Goal: Task Accomplishment & Management: Manage account settings

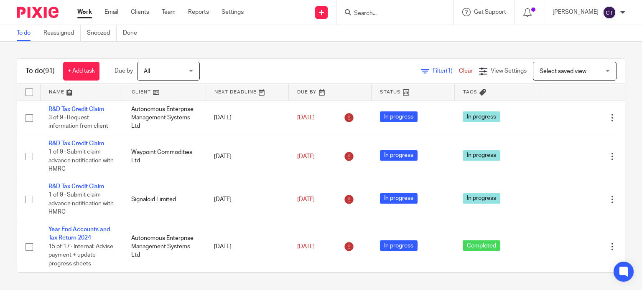
click at [357, 2] on div at bounding box center [394, 12] width 117 height 25
click at [355, 8] on form at bounding box center [397, 12] width 89 height 10
click at [371, 15] on input "Search" at bounding box center [390, 14] width 75 height 8
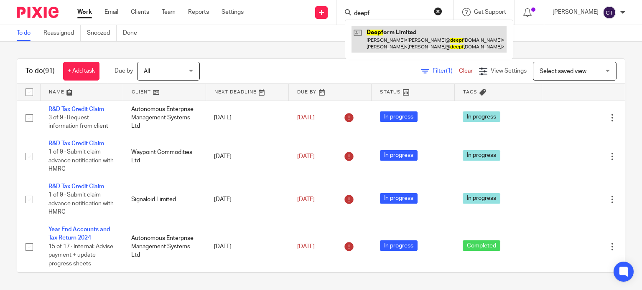
type input "deepf"
click at [372, 38] on link at bounding box center [428, 39] width 155 height 26
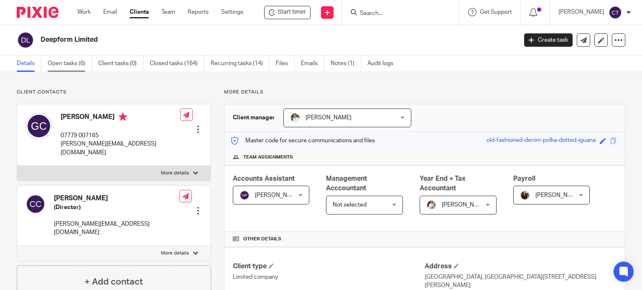
click at [64, 63] on link "Open tasks (6)" at bounding box center [70, 64] width 44 height 16
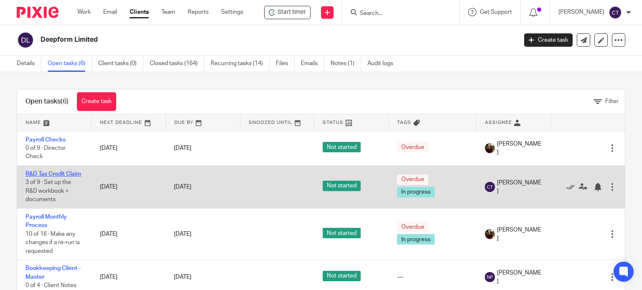
click at [36, 176] on link "R&D Tax Credit Claim" at bounding box center [53, 174] width 56 height 6
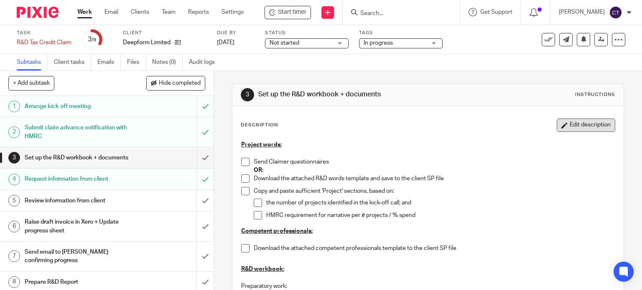
click at [558, 125] on button "Edit description" at bounding box center [585, 125] width 58 height 13
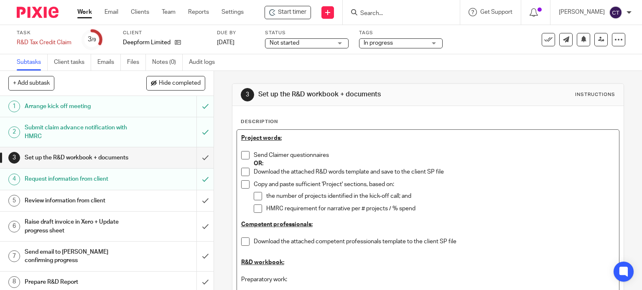
click at [336, 150] on p at bounding box center [428, 146] width 374 height 8
click at [334, 154] on p "Send Claimer questionnaires" at bounding box center [434, 155] width 361 height 8
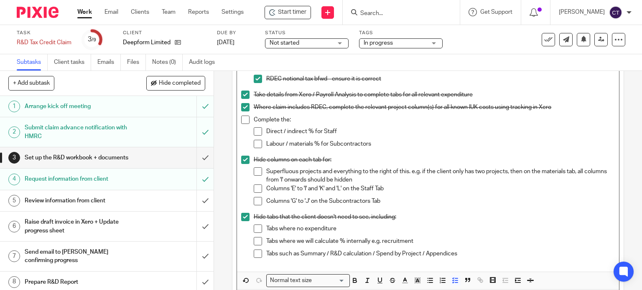
scroll to position [411, 0]
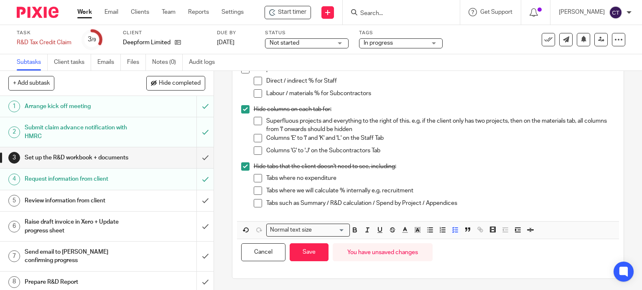
drag, startPoint x: 307, startPoint y: 251, endPoint x: 386, endPoint y: 250, distance: 79.0
click at [307, 251] on button "Save" at bounding box center [308, 253] width 39 height 18
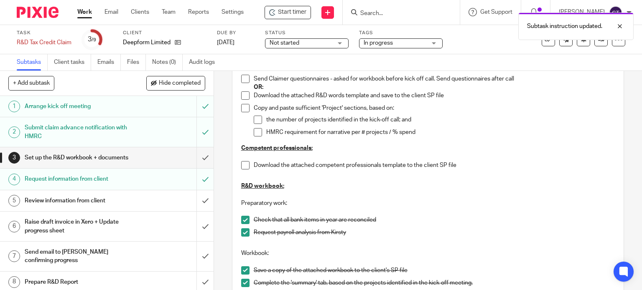
scroll to position [0, 0]
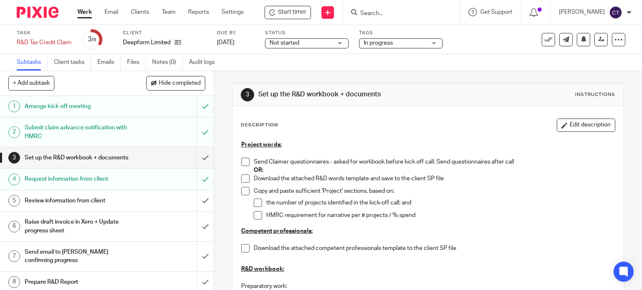
click at [370, 15] on input "Search" at bounding box center [396, 14] width 75 height 8
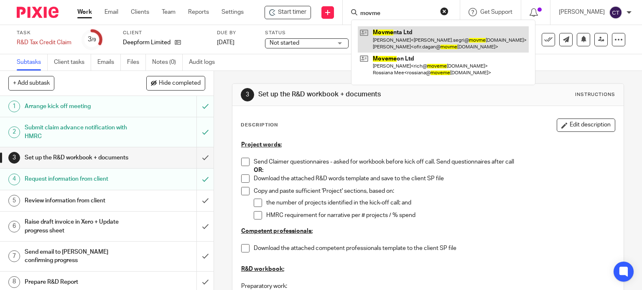
type input "movme"
click at [381, 40] on link at bounding box center [443, 39] width 171 height 26
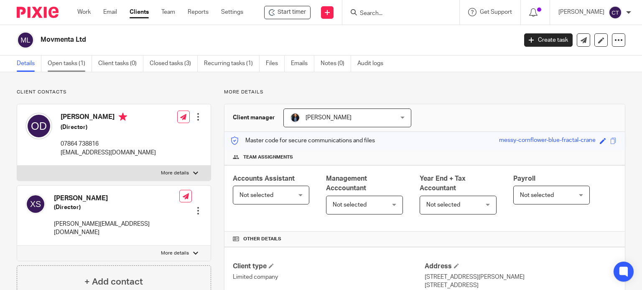
click at [56, 61] on link "Open tasks (1)" at bounding box center [70, 64] width 44 height 16
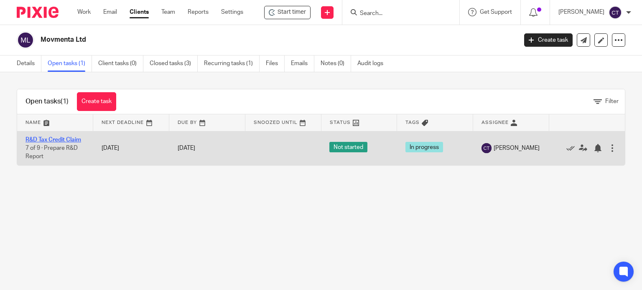
click at [42, 142] on link "R&D Tax Credit Claim" at bounding box center [53, 140] width 56 height 6
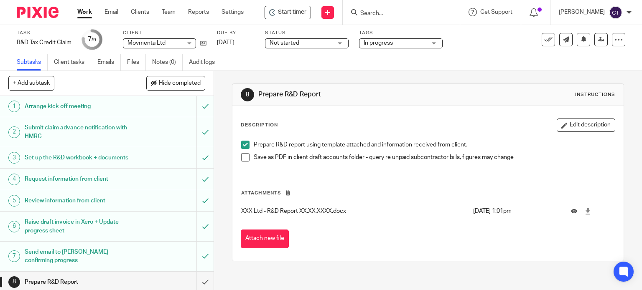
click at [47, 124] on h1 "Submit claim advance notification with HMRC" at bounding box center [79, 132] width 109 height 21
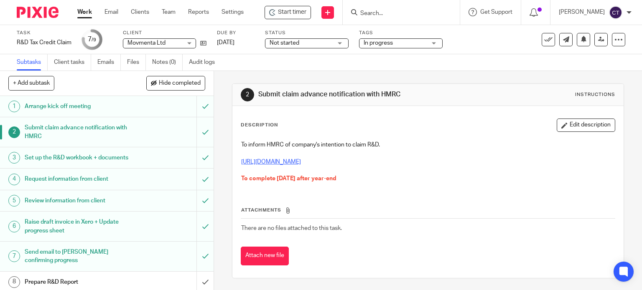
click at [301, 164] on link "https://www.gov.uk/guidance/tell-hmrc-that-youre-planning-to-claim-research-and…" at bounding box center [271, 162] width 60 height 6
click at [373, 14] on input "Search" at bounding box center [396, 14] width 75 height 8
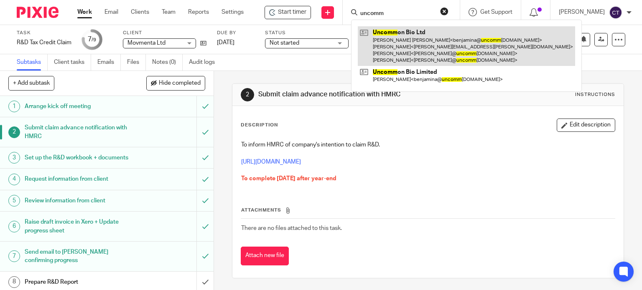
type input "uncomm"
click at [383, 41] on link at bounding box center [466, 46] width 217 height 40
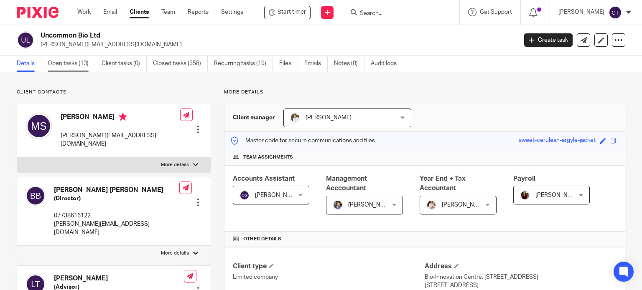
click at [60, 61] on link "Open tasks (13)" at bounding box center [72, 64] width 48 height 16
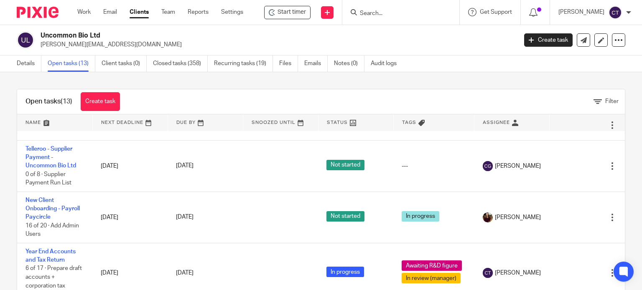
scroll to position [30, 0]
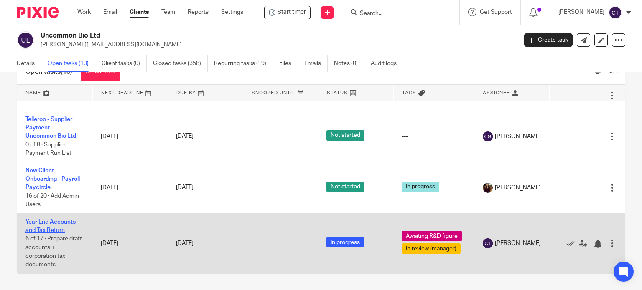
click at [53, 222] on link "Year End Accounts and Tax Return" at bounding box center [50, 226] width 50 height 14
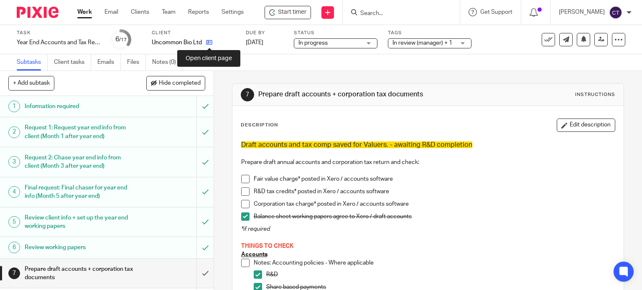
click at [209, 44] on icon at bounding box center [209, 42] width 6 height 6
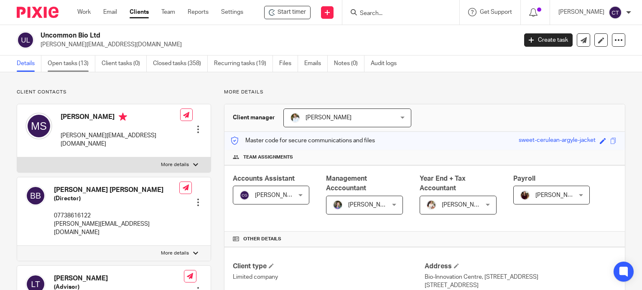
click at [69, 62] on link "Open tasks (13)" at bounding box center [72, 64] width 48 height 16
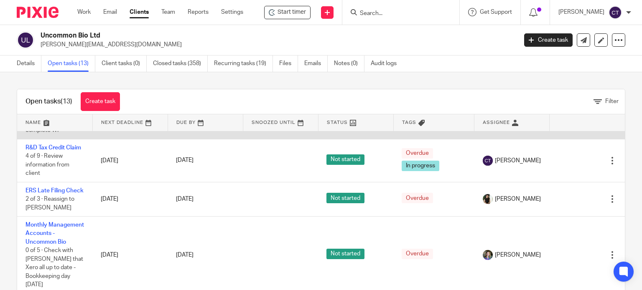
scroll to position [125, 0]
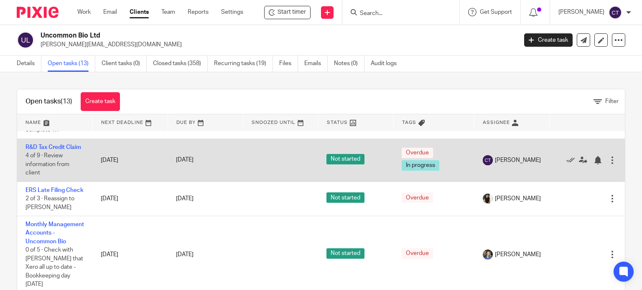
click at [39, 166] on td "R&D Tax Credit Claim 4 of 9 · Review information from client" at bounding box center [54, 160] width 75 height 43
click at [32, 150] on link "R&D Tax Credit Claim" at bounding box center [53, 148] width 56 height 6
